Goal: Obtain resource: Download file/media

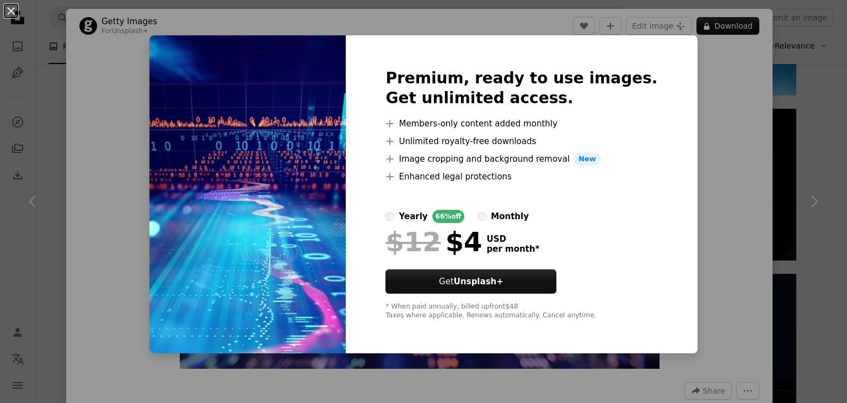
scroll to position [496, 0]
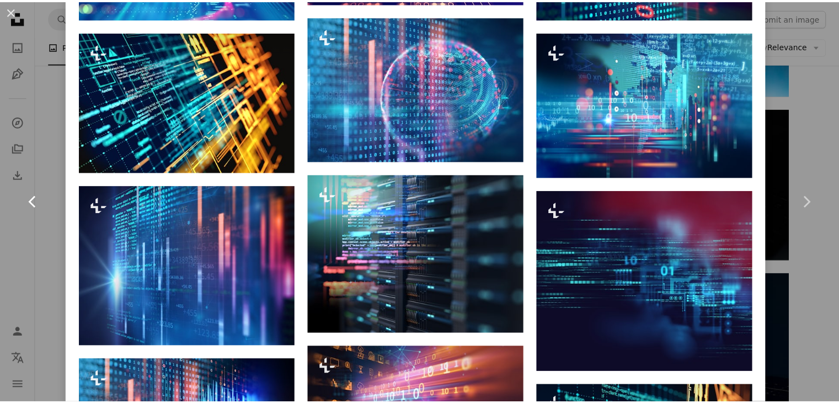
scroll to position [717, 0]
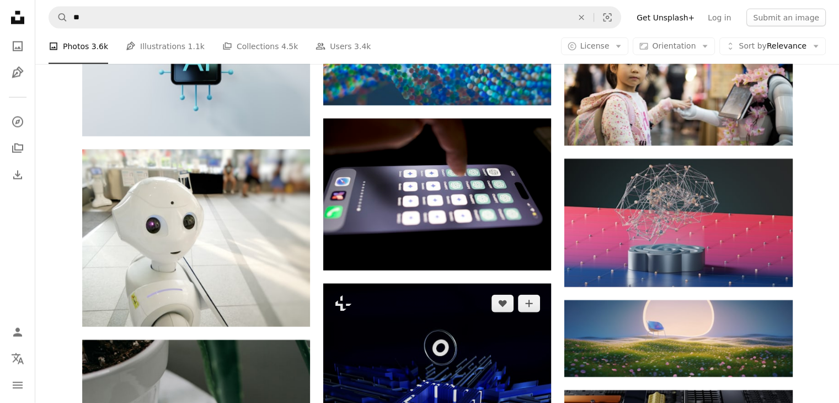
scroll to position [15368, 0]
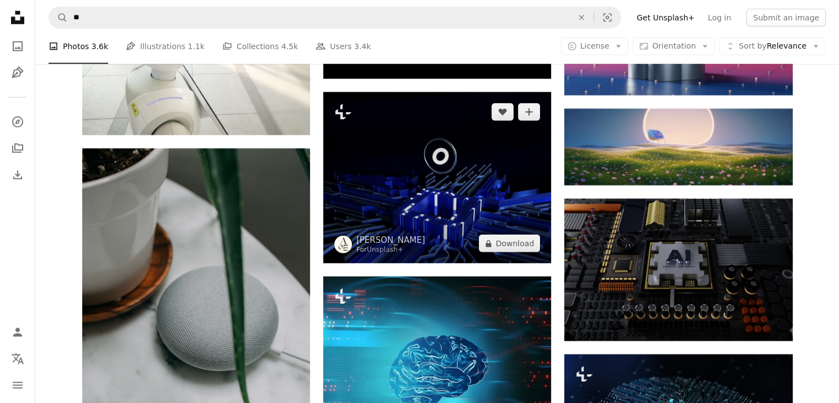
click at [496, 170] on img at bounding box center [437, 177] width 228 height 171
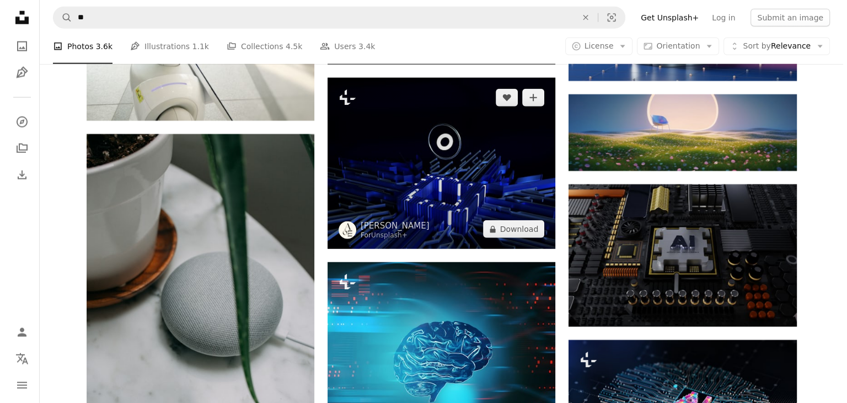
scroll to position [15368, 0]
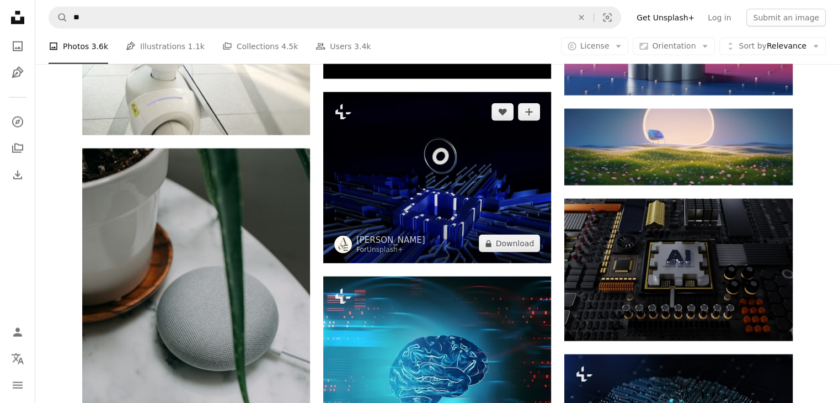
click at [454, 185] on img at bounding box center [437, 177] width 228 height 171
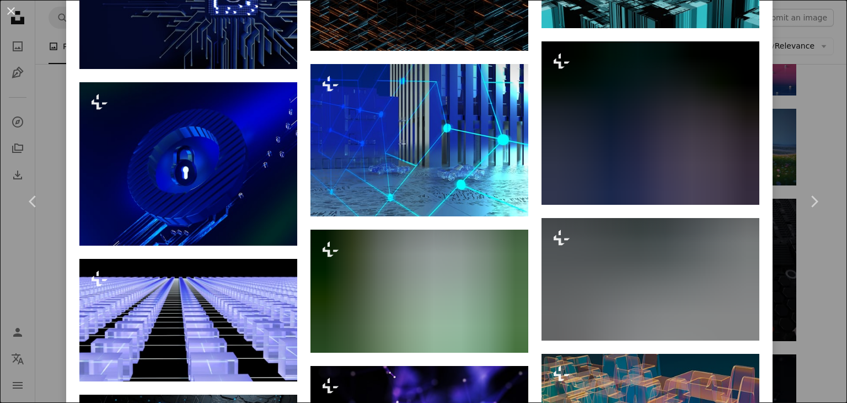
scroll to position [993, 0]
